Goal: Check status

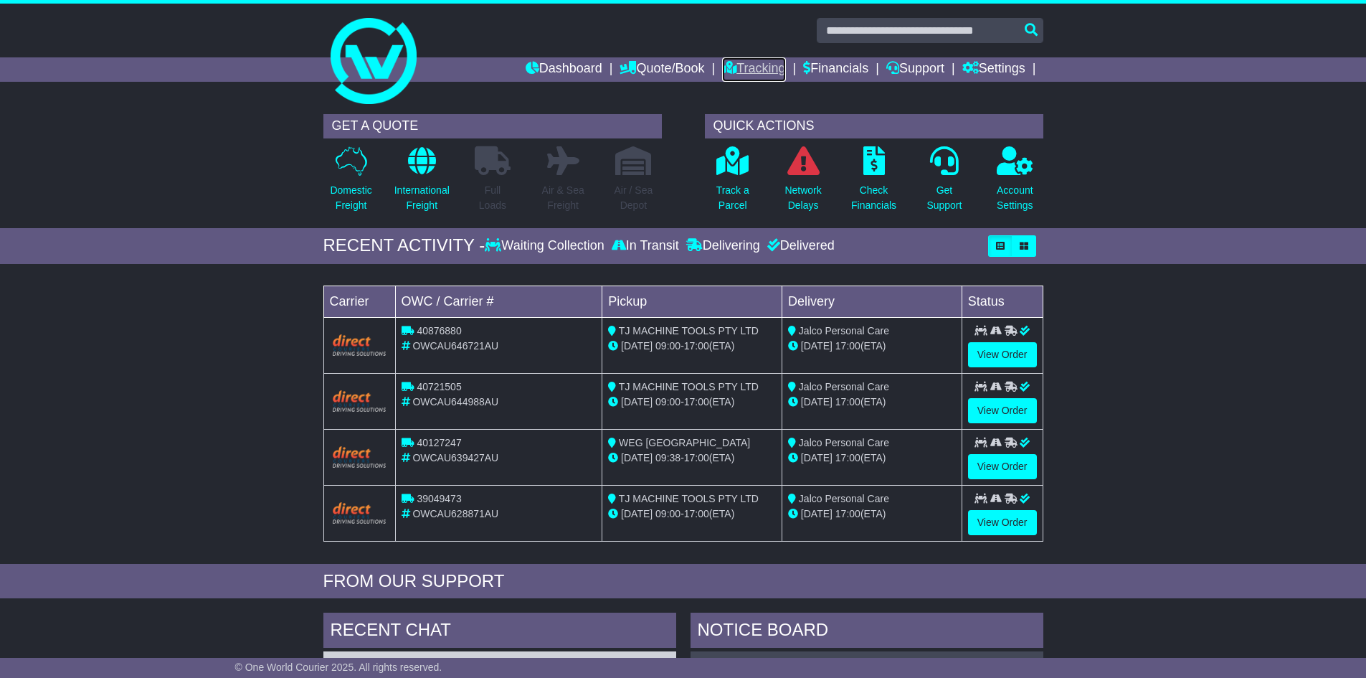
click at [750, 64] on link "Tracking" at bounding box center [753, 69] width 63 height 24
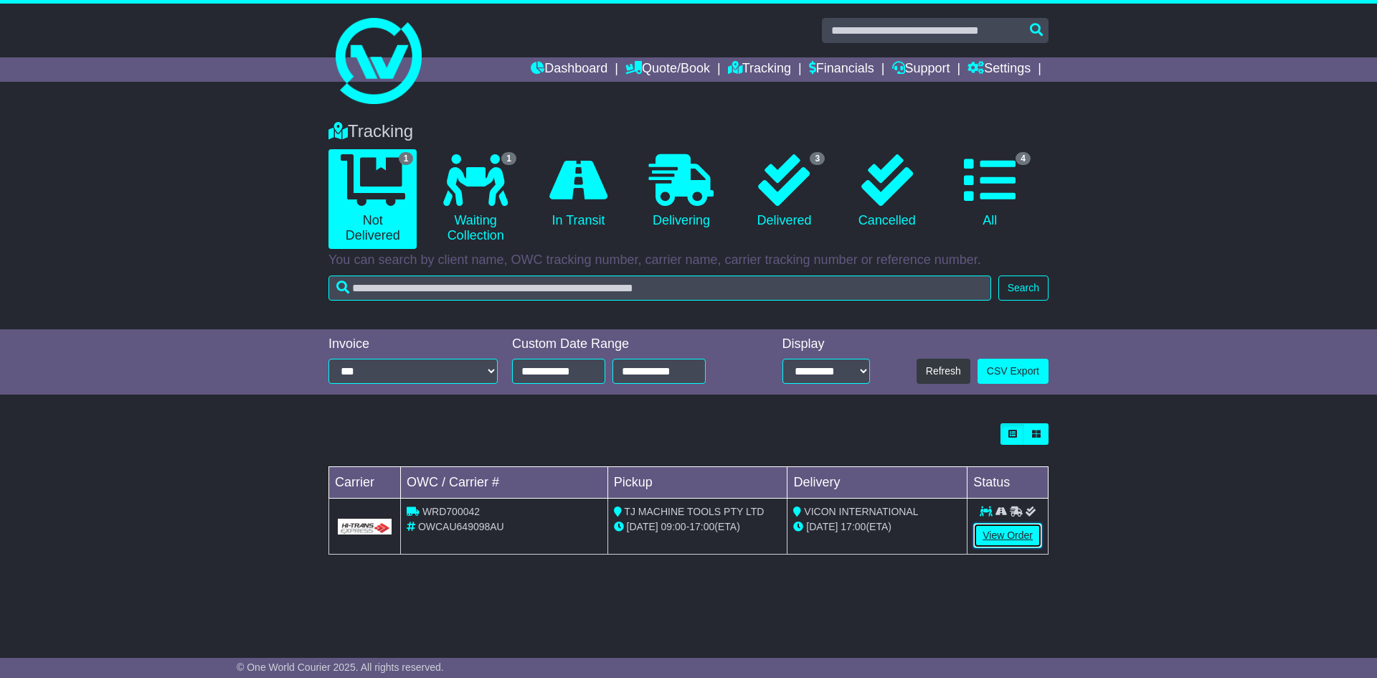
click at [1010, 532] on link "View Order" at bounding box center [1007, 535] width 69 height 25
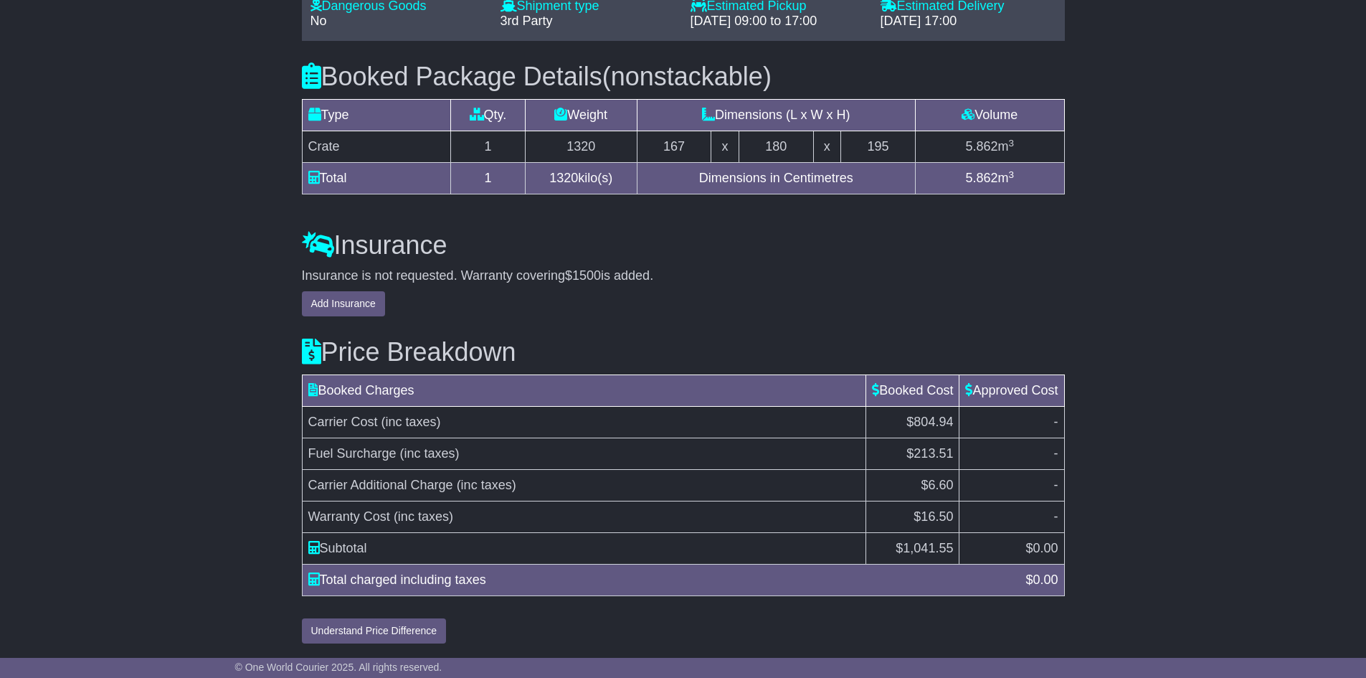
scroll to position [1335, 0]
